Goal: Navigation & Orientation: Find specific page/section

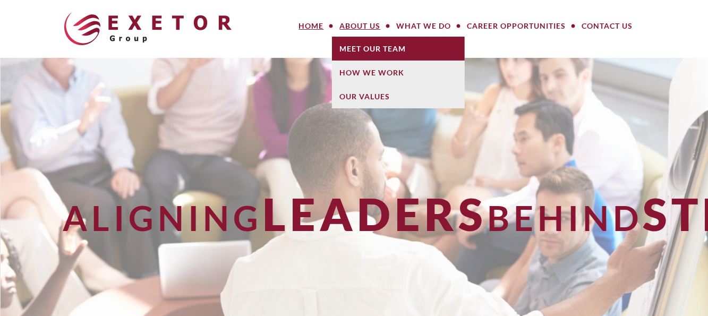
click at [376, 44] on link "Meet Our Team" at bounding box center [398, 49] width 133 height 24
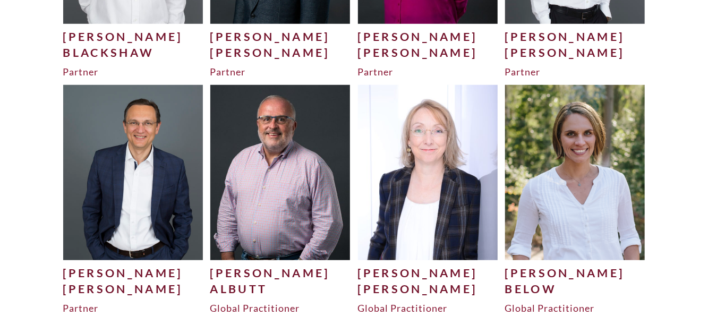
scroll to position [478, 0]
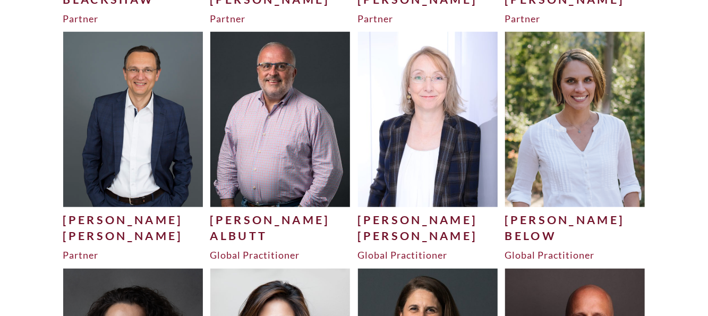
click at [428, 183] on img at bounding box center [428, 119] width 140 height 175
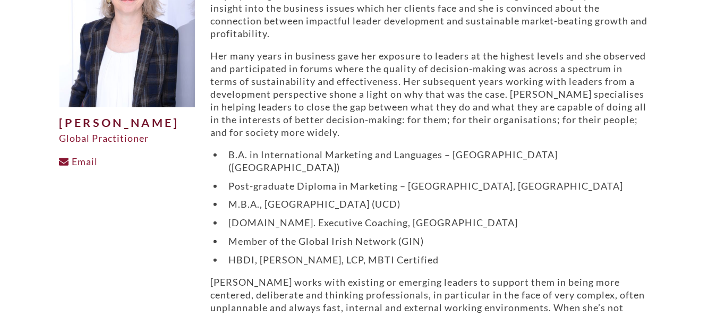
scroll to position [159, 0]
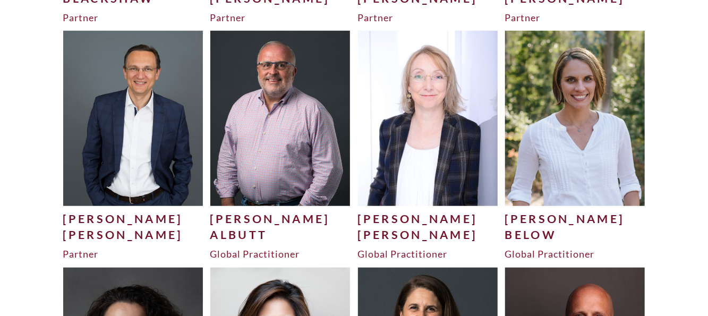
click at [162, 112] on img at bounding box center [133, 118] width 140 height 175
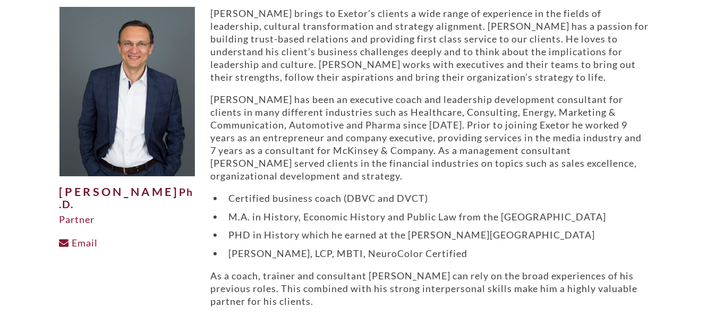
scroll to position [106, 0]
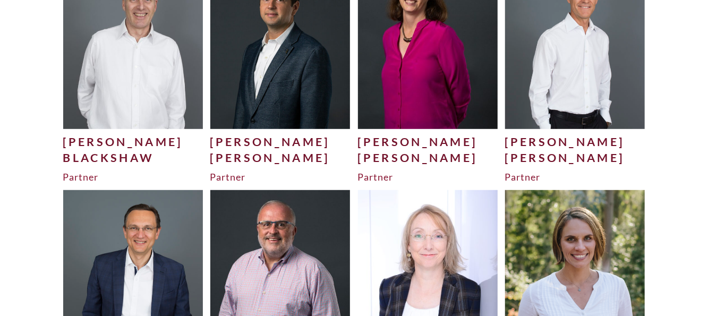
scroll to position [267, 0]
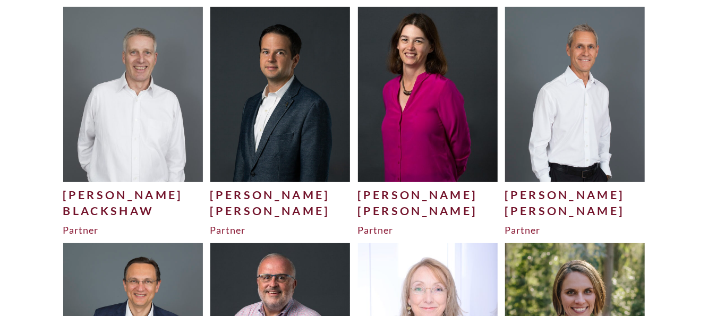
click at [272, 89] on img at bounding box center [280, 94] width 140 height 175
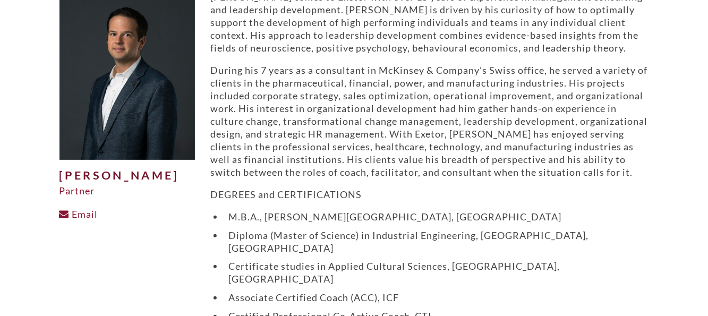
scroll to position [159, 0]
